Goal: Obtain resource: Obtain resource

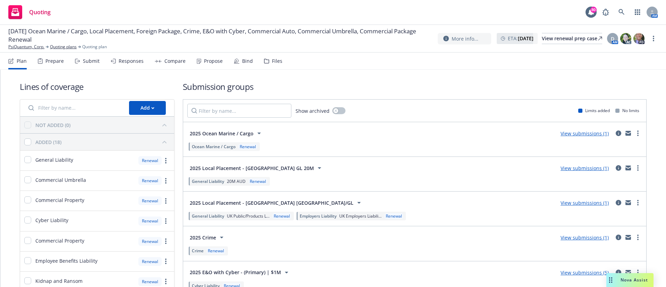
click at [126, 62] on div "Responses" at bounding box center [131, 61] width 25 height 6
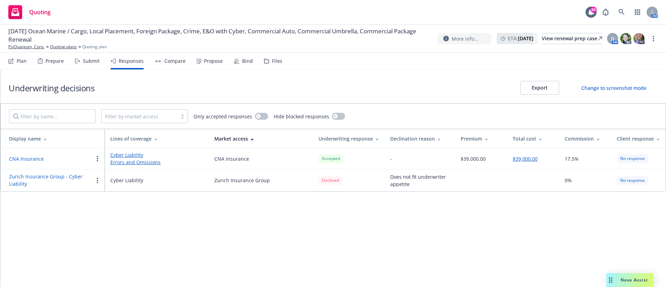
click at [88, 59] on div "Submit" at bounding box center [91, 61] width 17 height 6
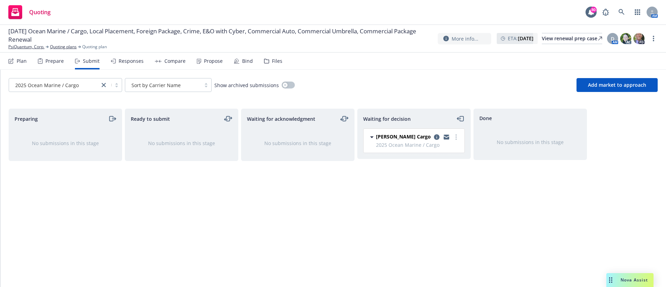
click at [272, 61] on div "Files" at bounding box center [277, 61] width 10 height 6
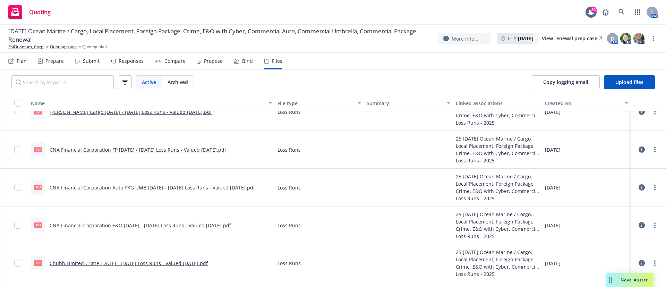
scroll to position [740, 0]
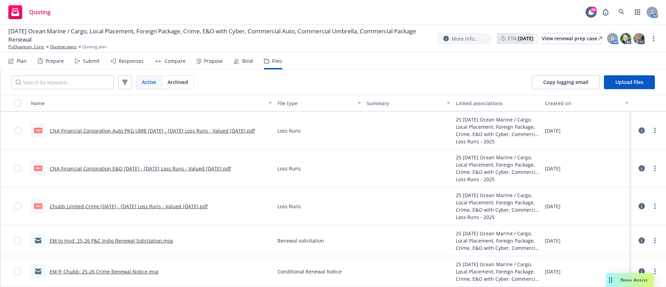
click at [102, 272] on link "EM fr Chubb: 25-26 Crime Renewal Notice.msg" at bounding box center [104, 271] width 109 height 7
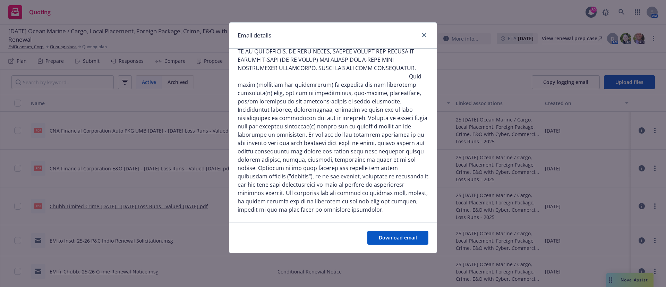
scroll to position [0, 0]
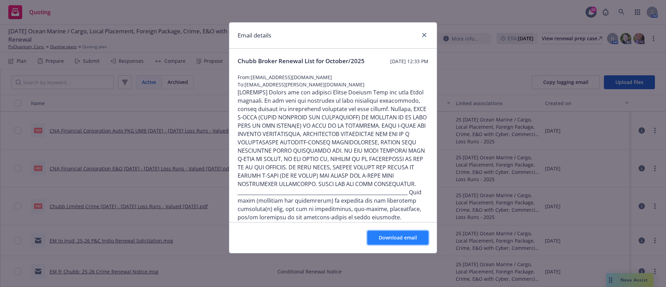
click at [388, 237] on span "Download email" at bounding box center [398, 237] width 38 height 7
